Goal: Check status: Check status

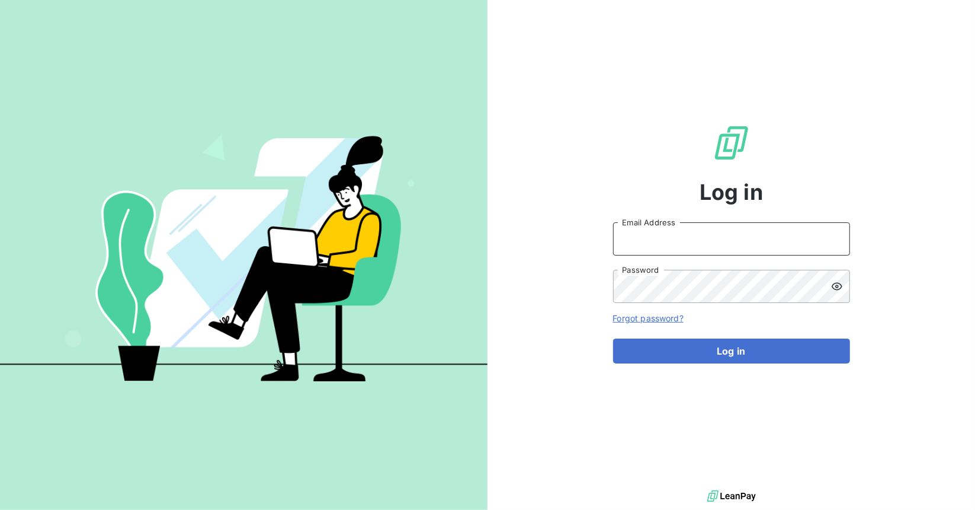
click at [640, 238] on input "Email Address" at bounding box center [731, 238] width 237 height 33
type input "[EMAIL_ADDRESS][DOMAIN_NAME]"
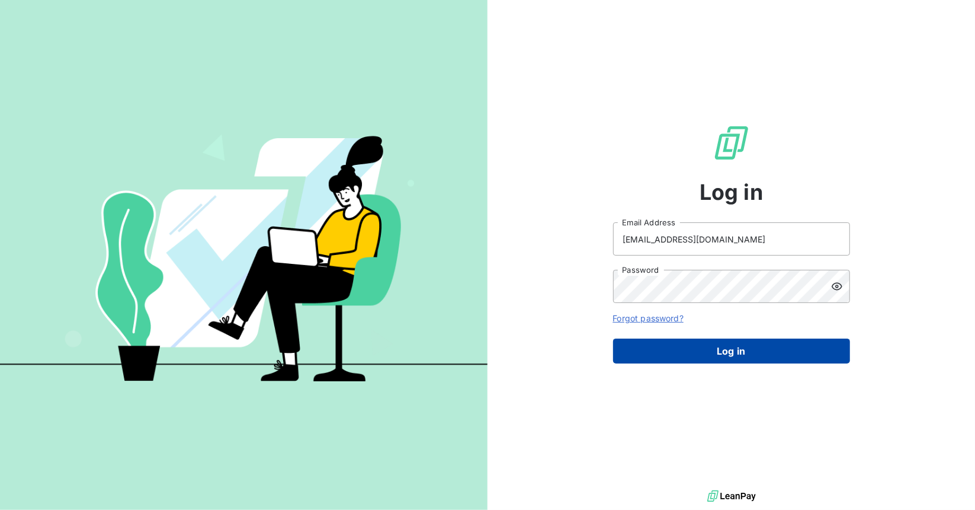
click at [748, 355] on button "Log in" at bounding box center [731, 350] width 237 height 25
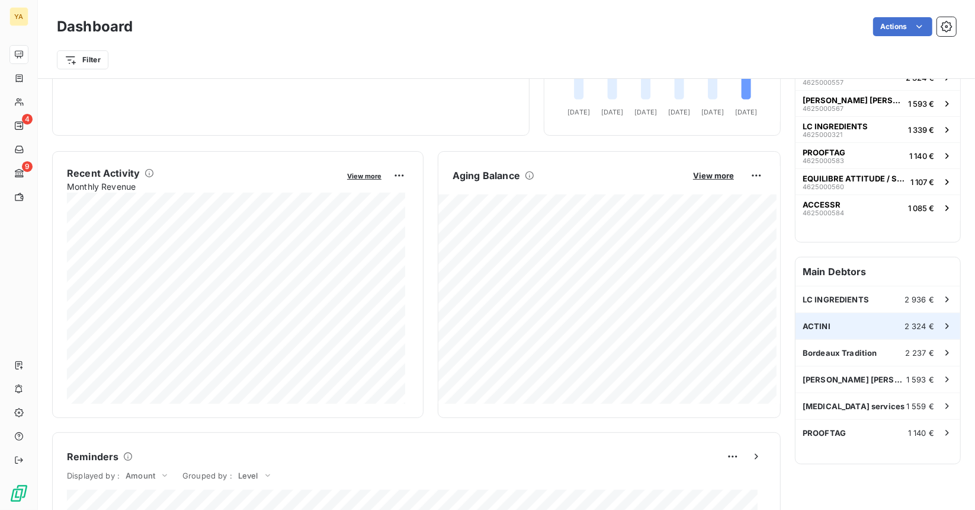
scroll to position [158, 0]
click at [866, 305] on div "LC INGREDIENTS 2 936 €" at bounding box center [878, 299] width 165 height 26
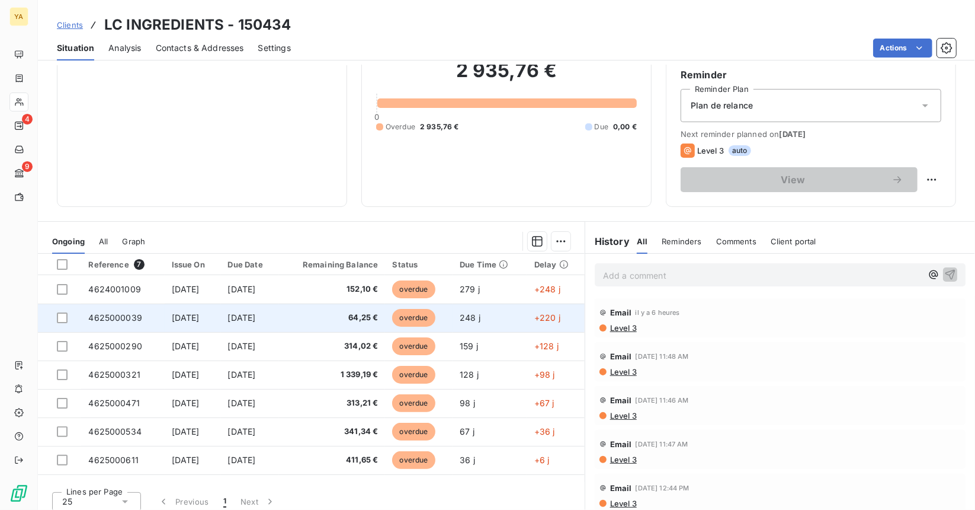
scroll to position [110, 0]
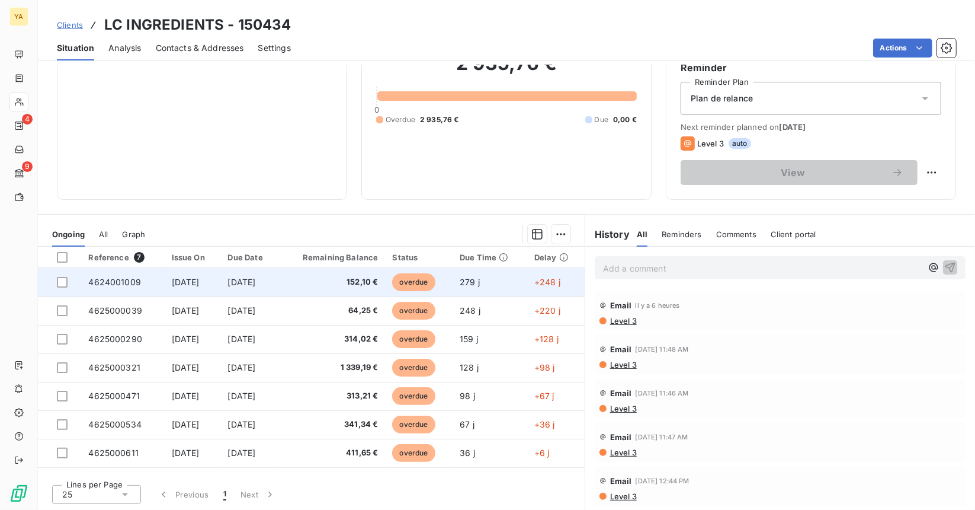
click at [362, 280] on span "152,10 €" at bounding box center [332, 282] width 92 height 12
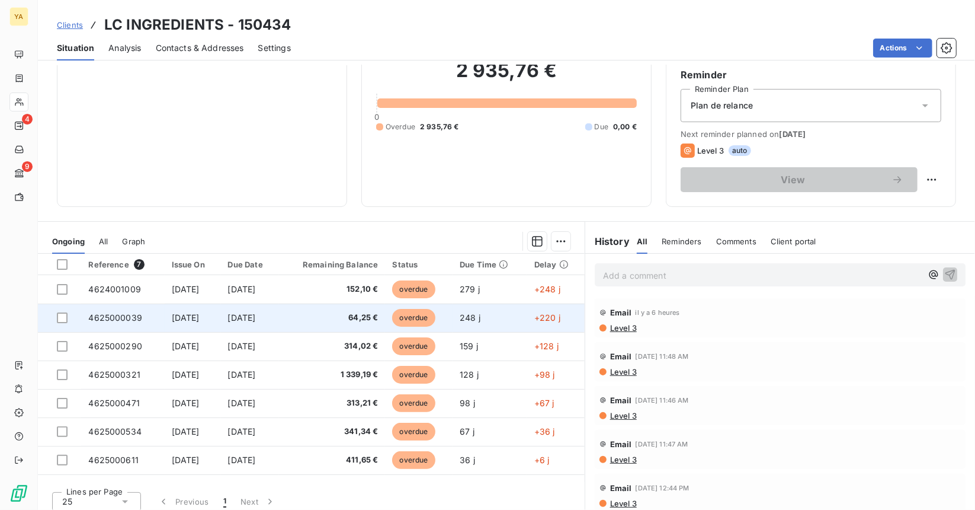
scroll to position [110, 0]
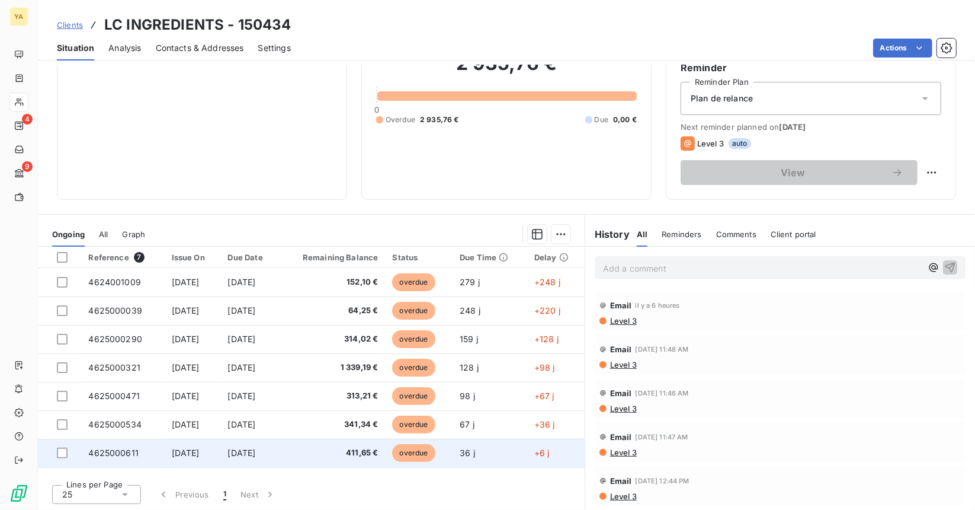
click at [357, 456] on span "411,65 €" at bounding box center [332, 453] width 92 height 12
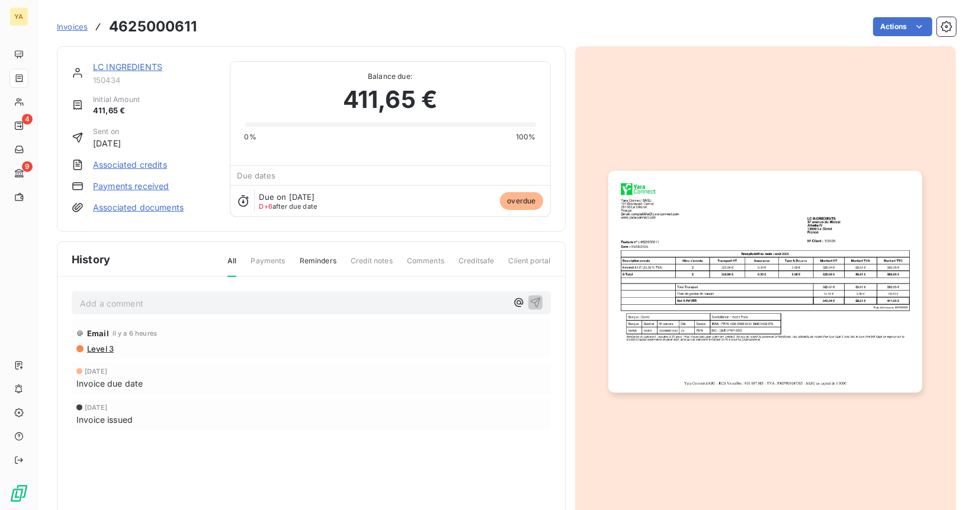
click at [717, 277] on img "button" at bounding box center [766, 282] width 314 height 222
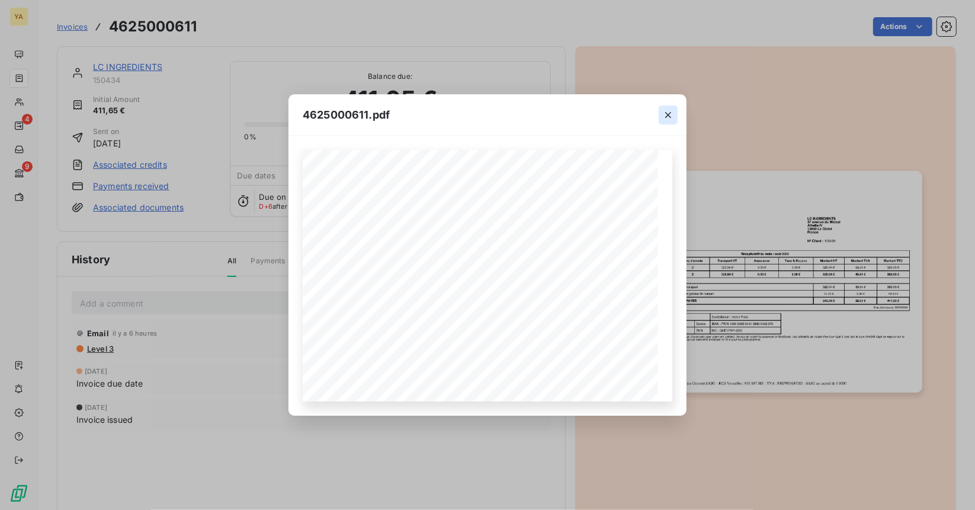
click at [667, 116] on icon "button" at bounding box center [669, 115] width 6 height 6
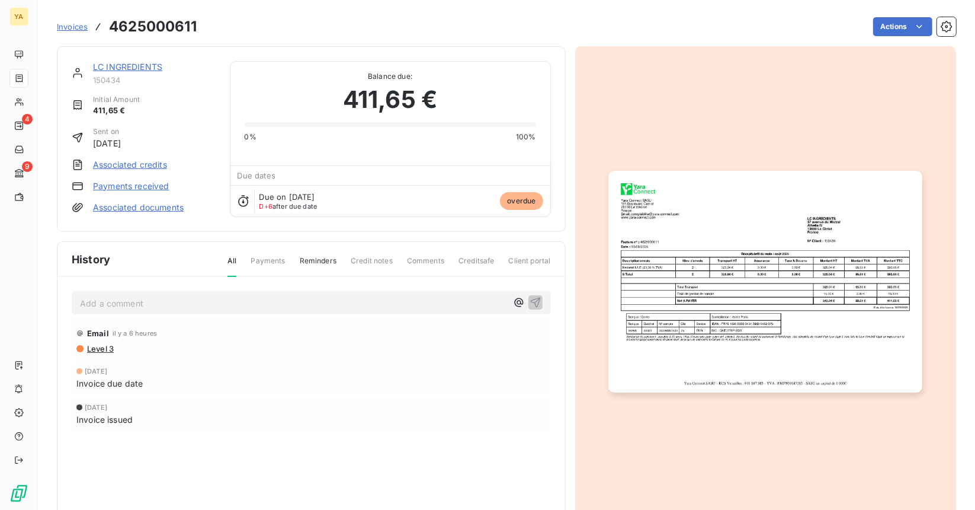
click at [684, 222] on img "button" at bounding box center [766, 282] width 314 height 222
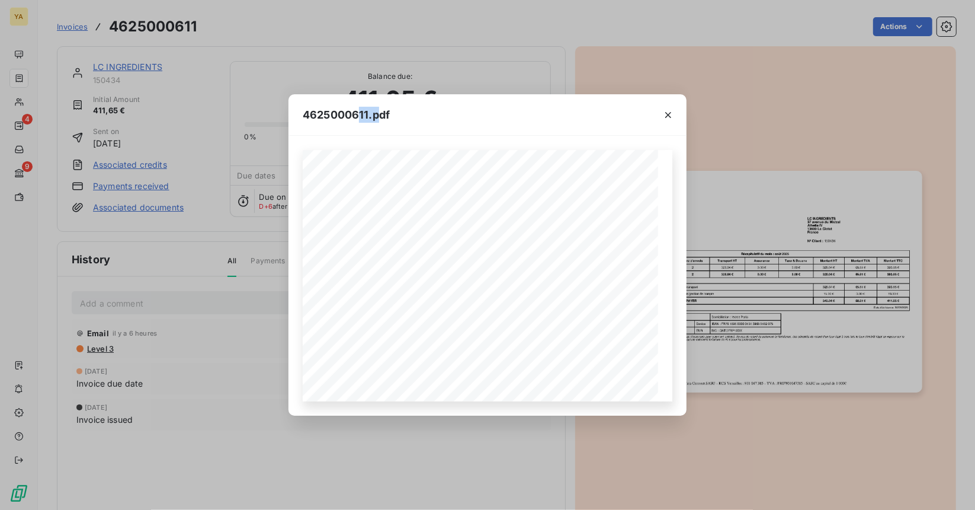
drag, startPoint x: 359, startPoint y: 113, endPoint x: 378, endPoint y: 114, distance: 19.0
click at [378, 114] on span "4625000611.pdf" at bounding box center [346, 115] width 87 height 16
drag, startPoint x: 356, startPoint y: 114, endPoint x: 382, endPoint y: 114, distance: 26.7
click at [382, 114] on span "4625000611.pdf" at bounding box center [346, 115] width 87 height 16
click at [371, 126] on div "4625000611.pdf" at bounding box center [488, 114] width 398 height 41
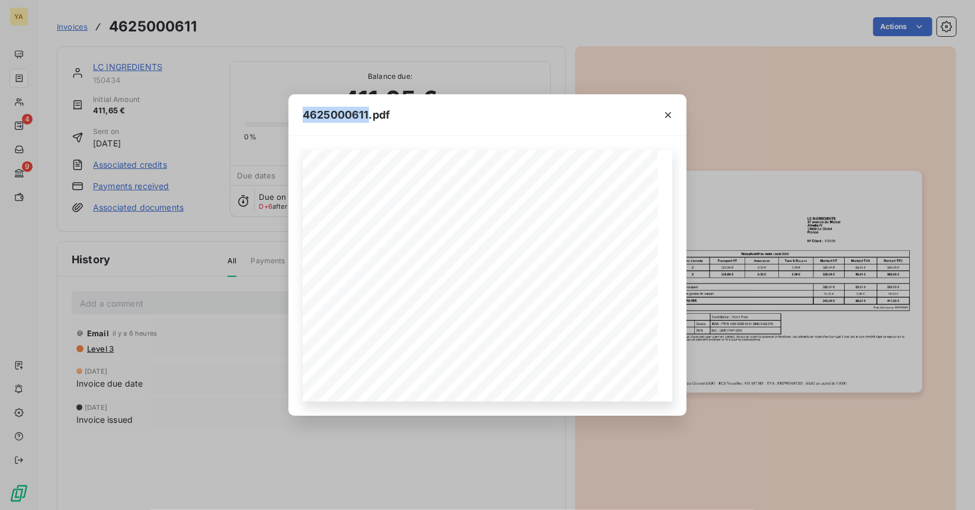
drag, startPoint x: 370, startPoint y: 116, endPoint x: 303, endPoint y: 124, distance: 67.5
click at [303, 117] on span "4625000611.pdf" at bounding box center [346, 115] width 87 height 16
click at [670, 112] on icon "button" at bounding box center [669, 115] width 12 height 12
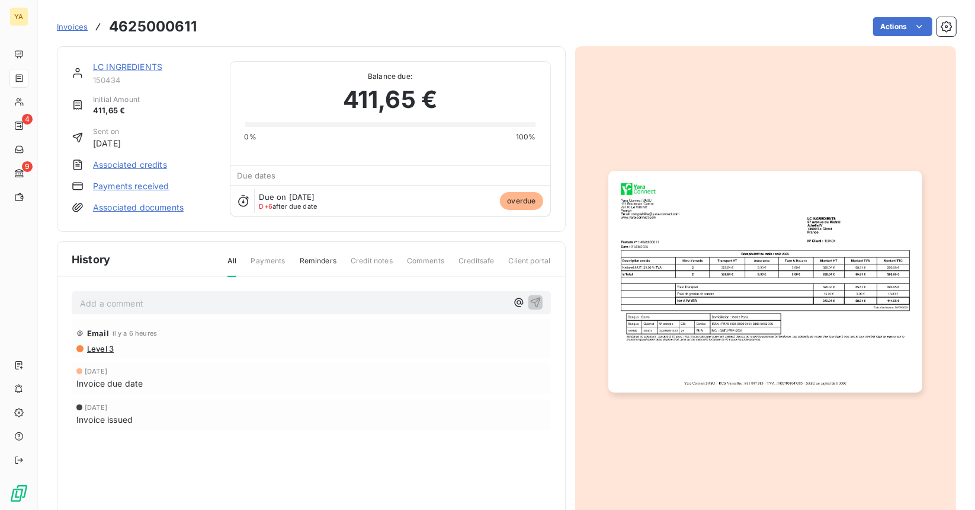
click at [770, 250] on img "button" at bounding box center [766, 282] width 314 height 222
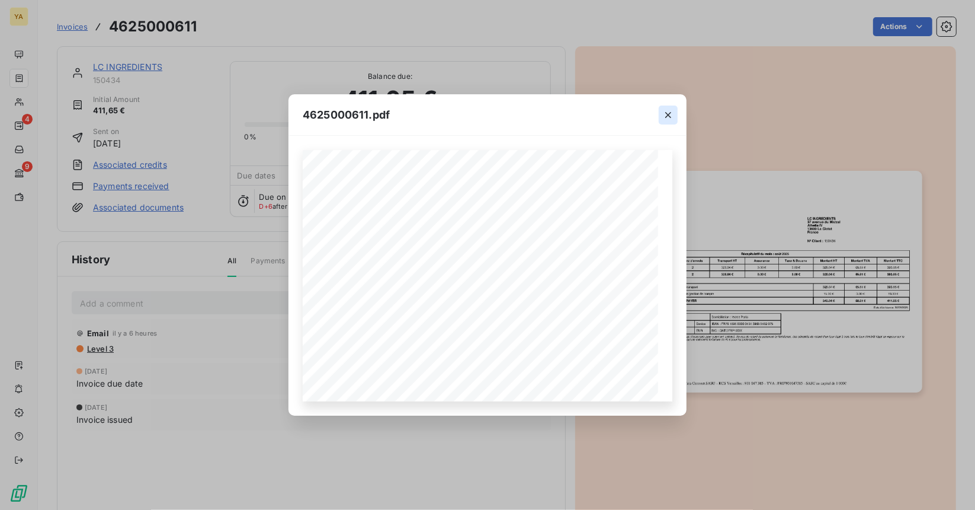
click at [671, 116] on icon "button" at bounding box center [669, 115] width 12 height 12
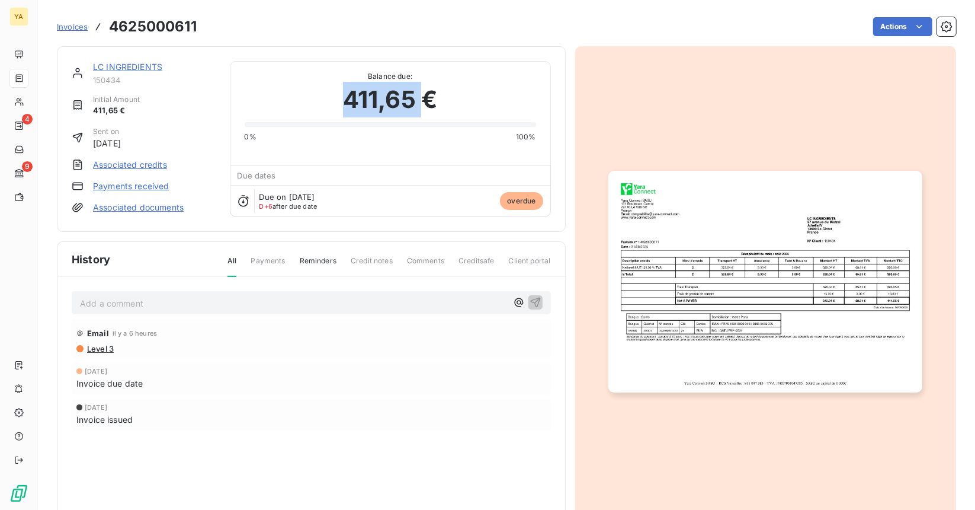
drag, startPoint x: 424, startPoint y: 100, endPoint x: 310, endPoint y: 93, distance: 114.6
click at [310, 93] on div "411,65 €" at bounding box center [391, 100] width 292 height 36
click at [433, 95] on span "411,65 €" at bounding box center [390, 100] width 94 height 36
drag, startPoint x: 434, startPoint y: 95, endPoint x: 314, endPoint y: 86, distance: 120.6
click at [314, 86] on div "411,65 €" at bounding box center [391, 100] width 292 height 36
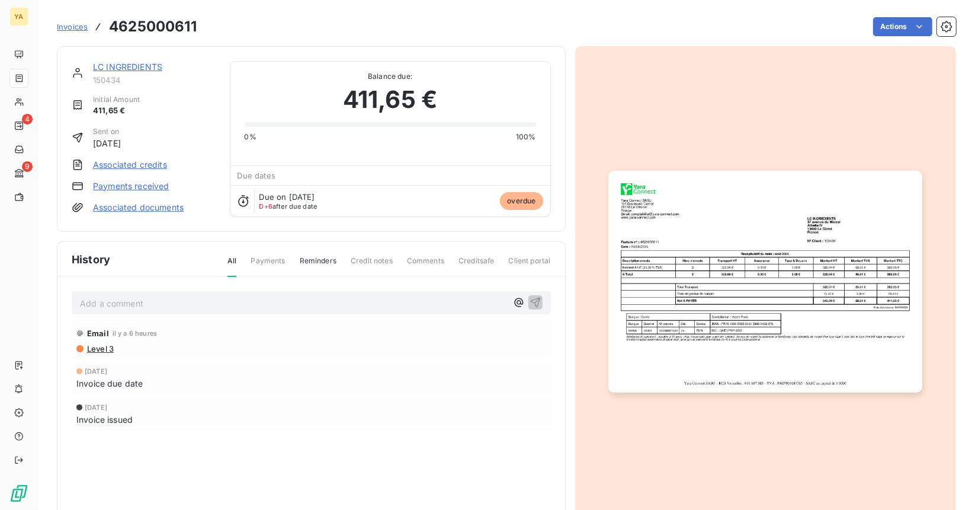
click at [506, 76] on span "Balance due:" at bounding box center [391, 76] width 292 height 11
